Goal: Information Seeking & Learning: Find contact information

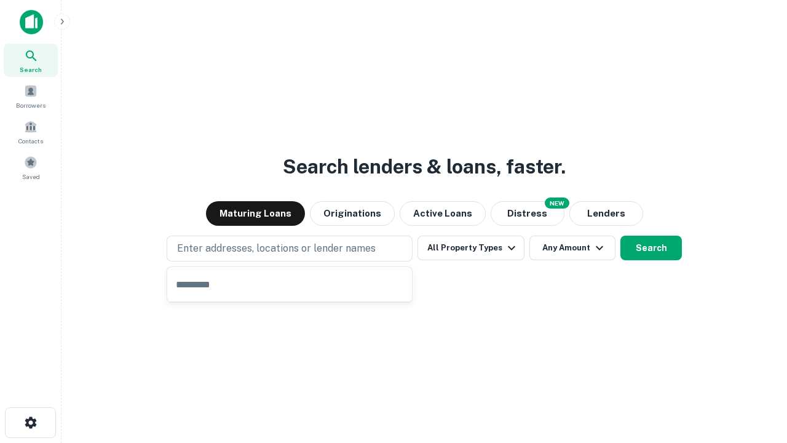
type input "**********"
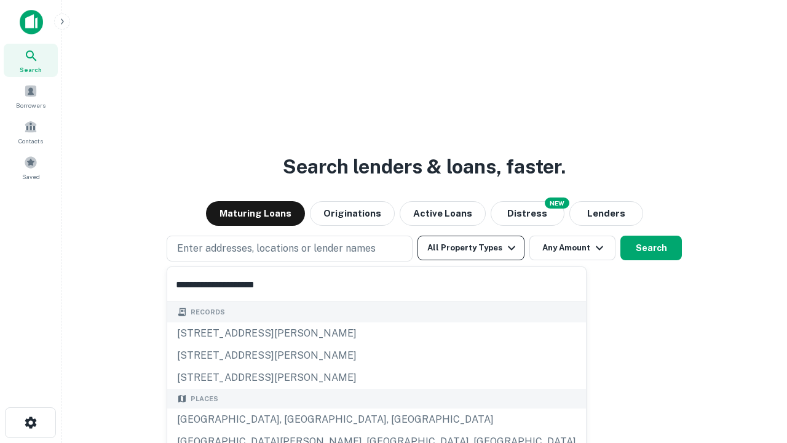
click at [471, 248] on button "All Property Types" at bounding box center [470, 247] width 107 height 25
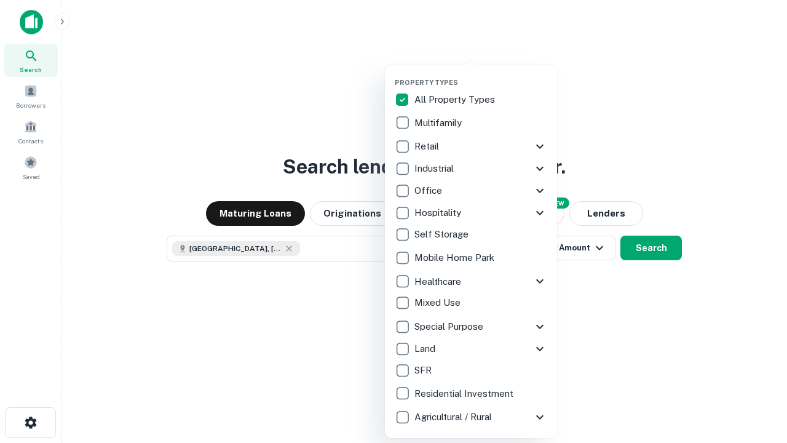
click at [481, 74] on button "button" at bounding box center [481, 74] width 172 height 1
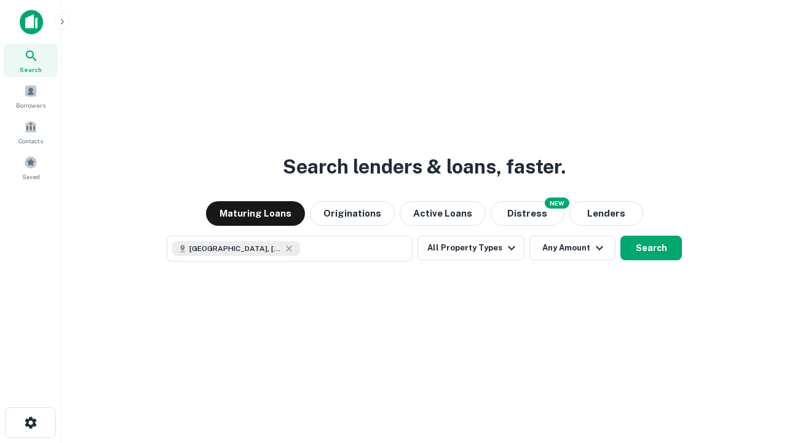
scroll to position [20, 0]
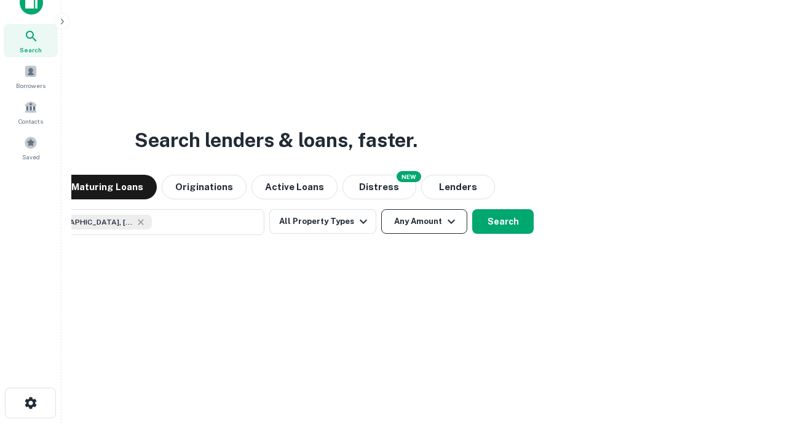
click at [381, 209] on button "Any Amount" at bounding box center [424, 221] width 86 height 25
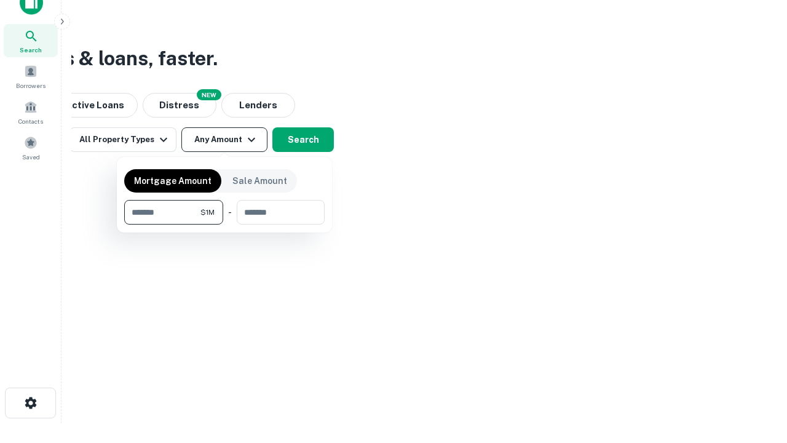
type input "*******"
click at [224, 224] on button "button" at bounding box center [224, 224] width 200 height 1
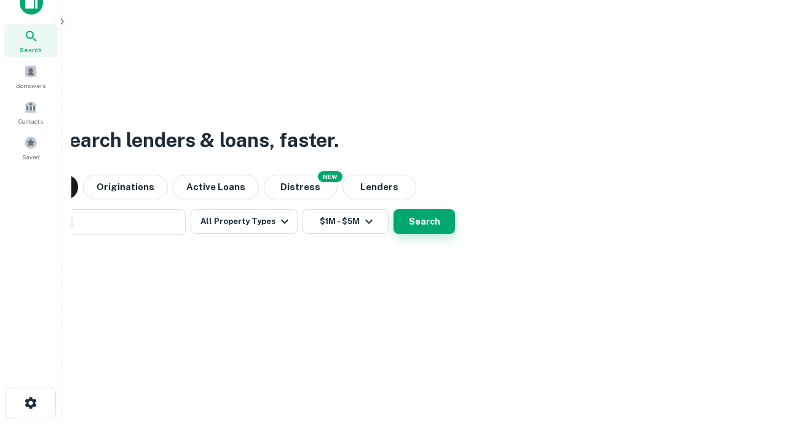
click at [393, 209] on button "Search" at bounding box center [423, 221] width 61 height 25
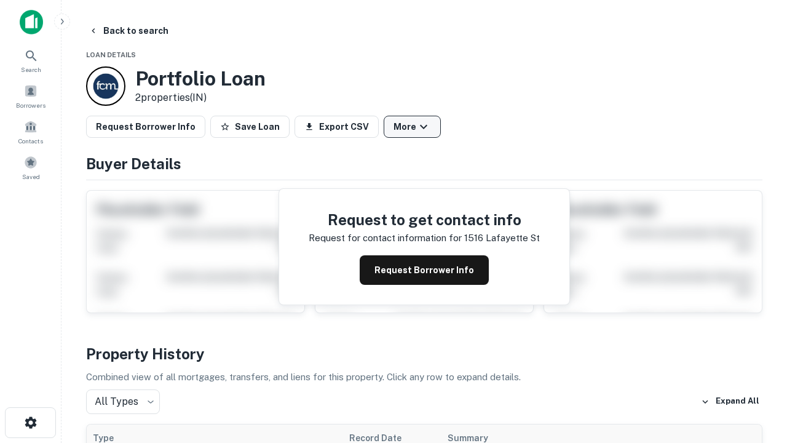
click at [412, 127] on button "More" at bounding box center [412, 127] width 57 height 22
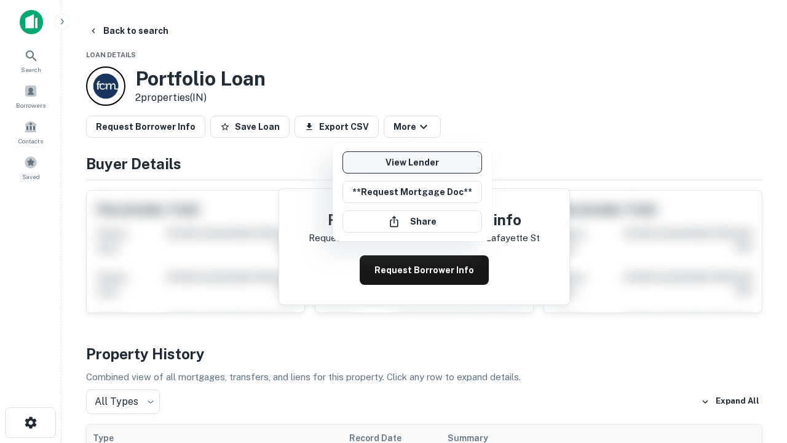
click at [412, 162] on link "View Lender" at bounding box center [412, 162] width 140 height 22
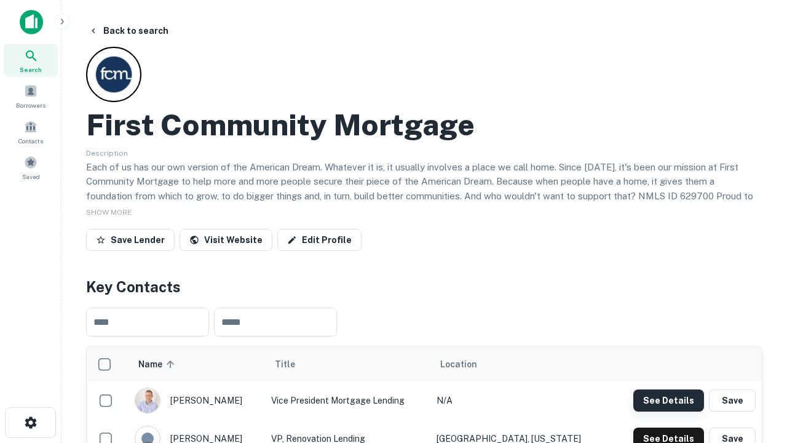
click at [668, 400] on button "See Details" at bounding box center [668, 400] width 71 height 22
